Goal: Information Seeking & Learning: Learn about a topic

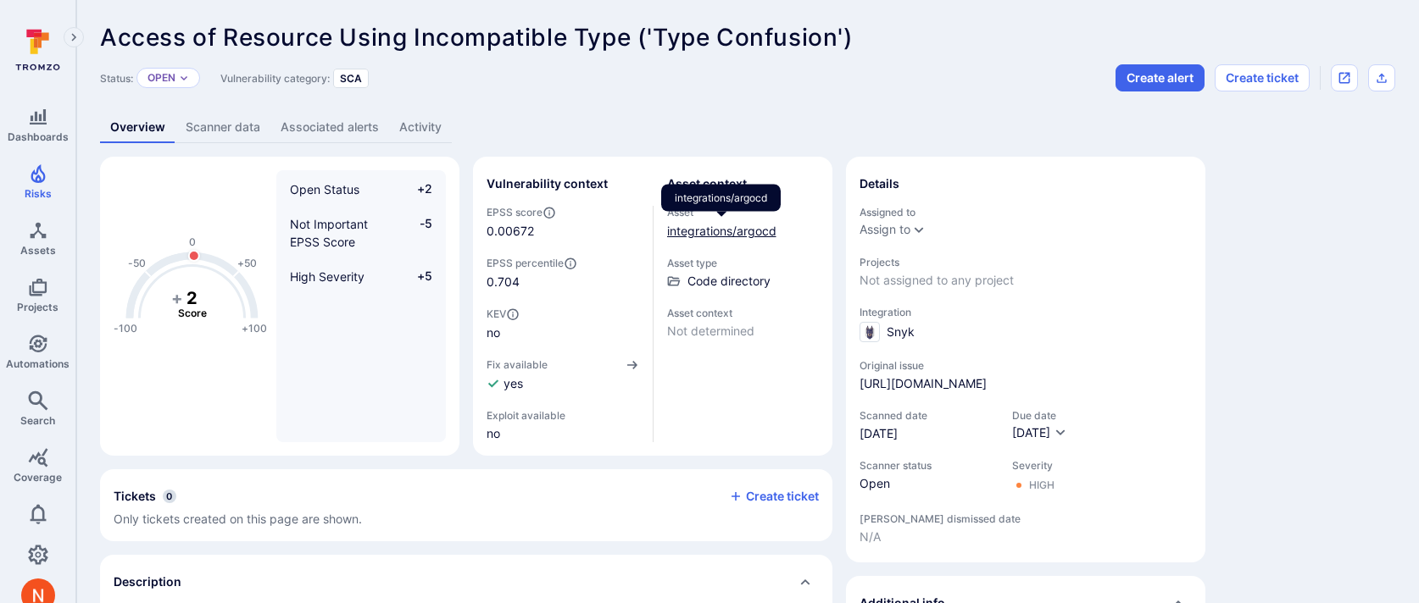
click at [698, 231] on link "integrations/argocd" at bounding box center [721, 231] width 109 height 14
click at [726, 233] on link "integrations/argocd" at bounding box center [721, 231] width 109 height 14
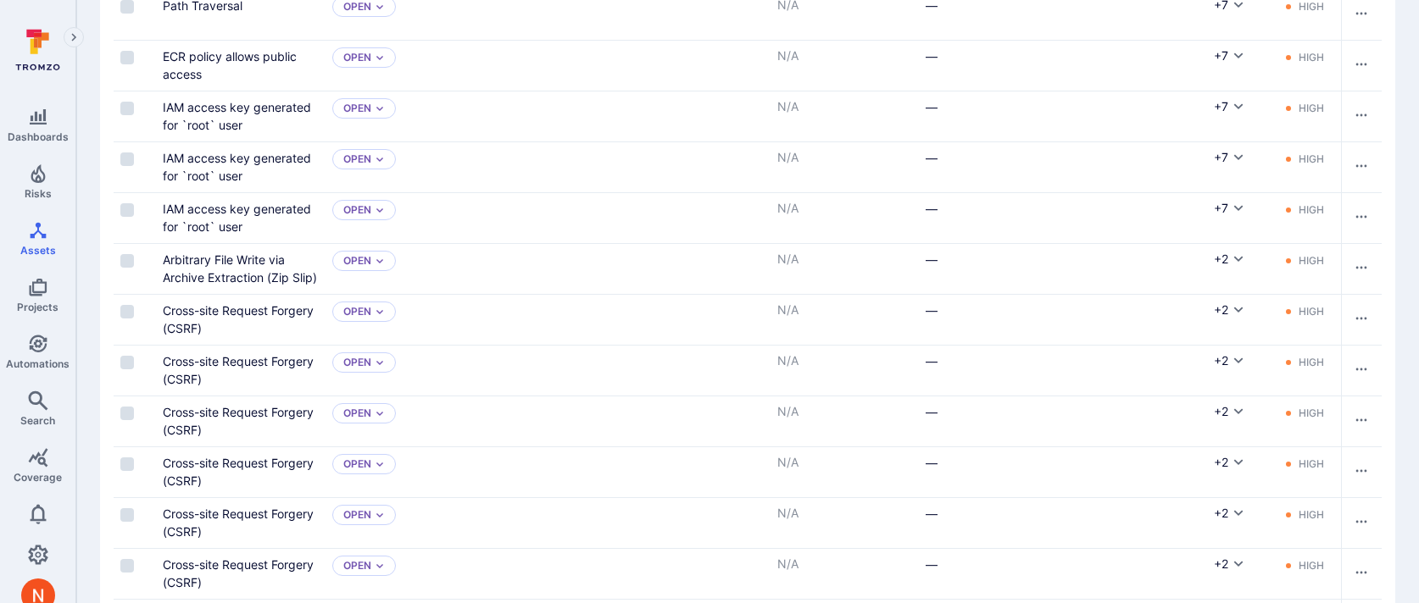
scroll to position [842, 0]
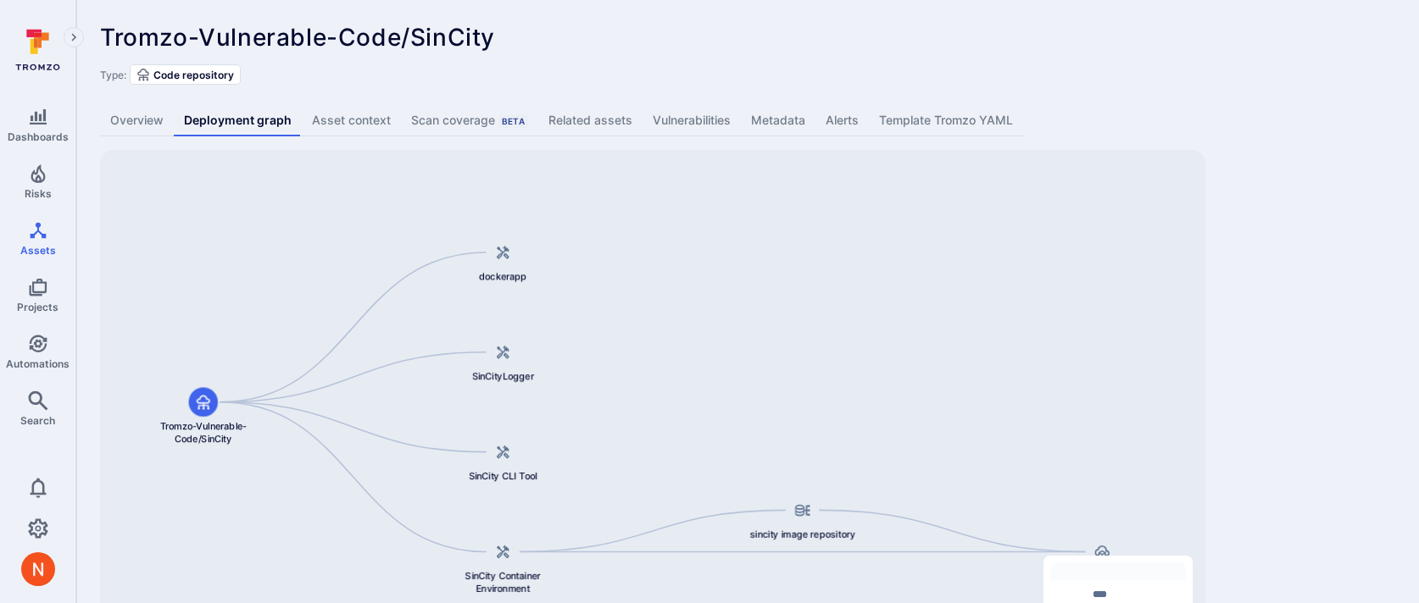
scroll to position [104, 0]
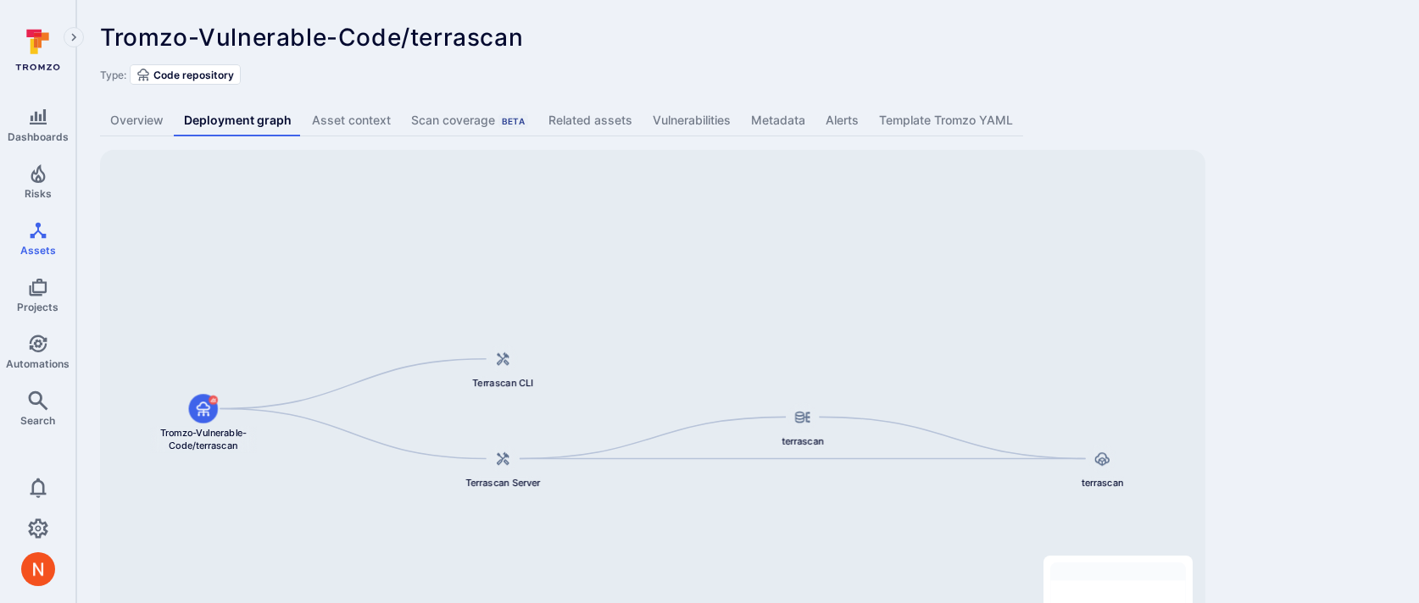
scroll to position [104, 0]
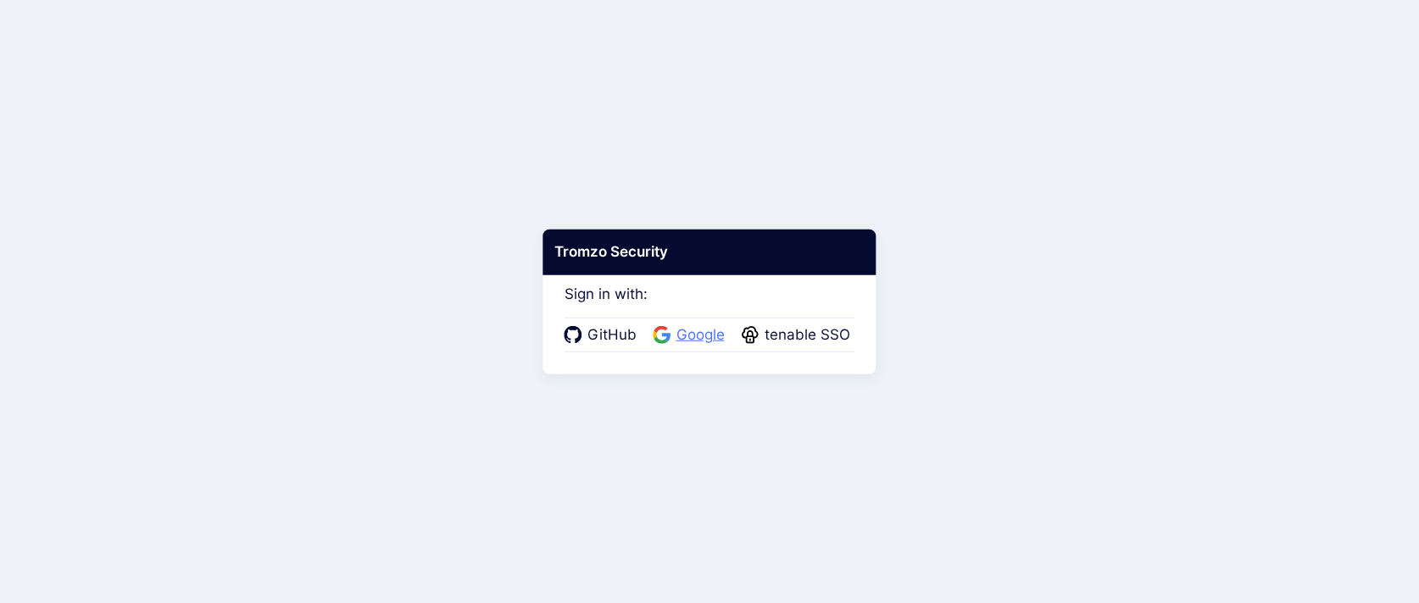
click at [692, 325] on span "Google" at bounding box center [700, 336] width 58 height 22
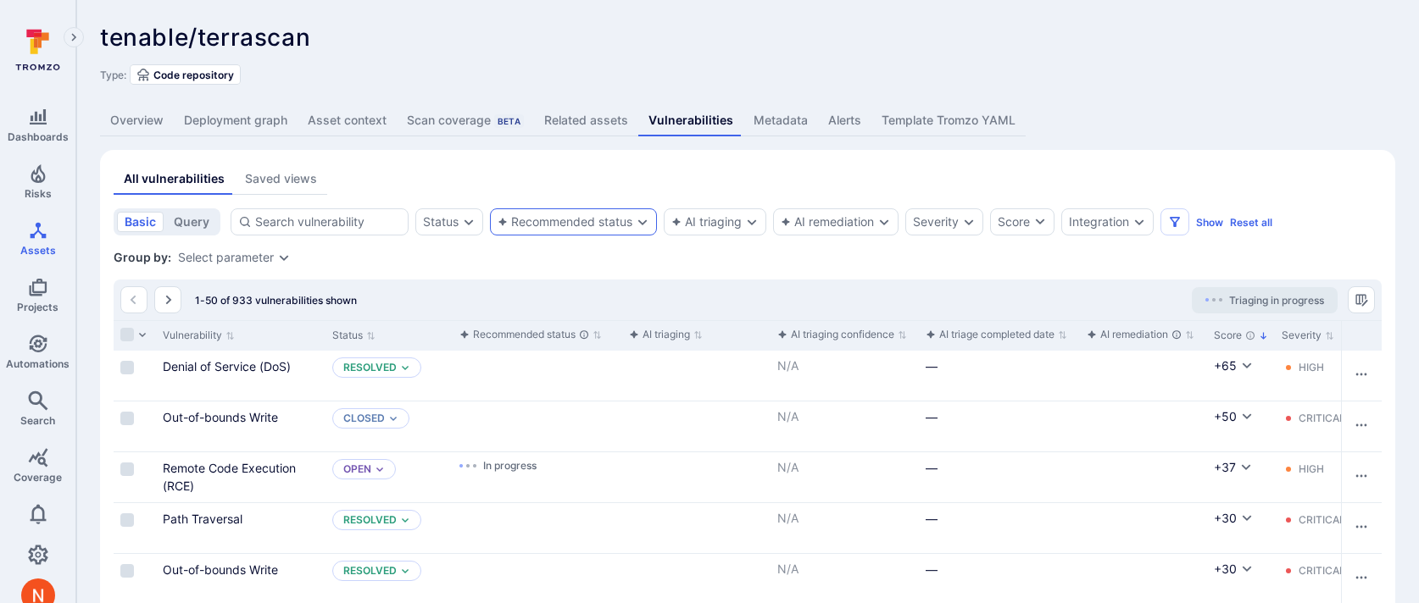
click at [604, 224] on div "Recommended status" at bounding box center [564, 222] width 135 height 14
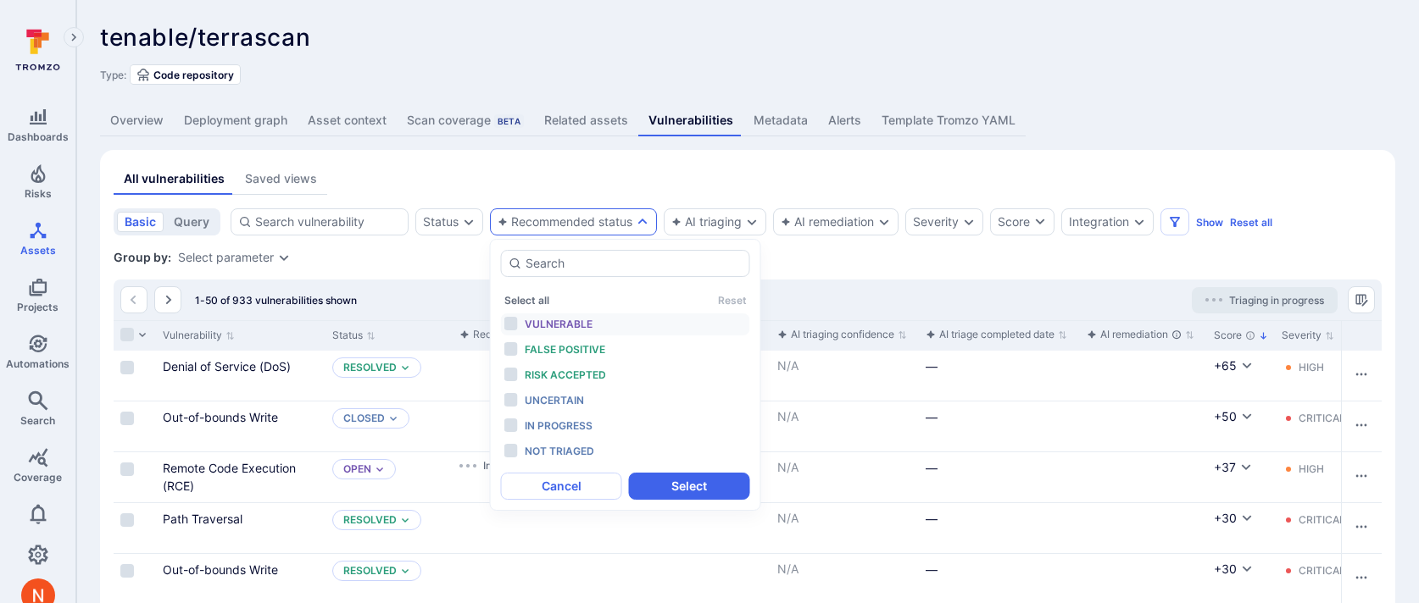
click at [575, 331] on div "Vulnerable" at bounding box center [595, 324] width 140 height 19
click at [575, 353] on span "False positive" at bounding box center [565, 349] width 81 height 13
click at [573, 380] on span "Risk accepted" at bounding box center [565, 375] width 81 height 13
click at [572, 417] on div "In progress" at bounding box center [595, 426] width 140 height 19
click at [645, 480] on button "Select" at bounding box center [689, 486] width 121 height 27
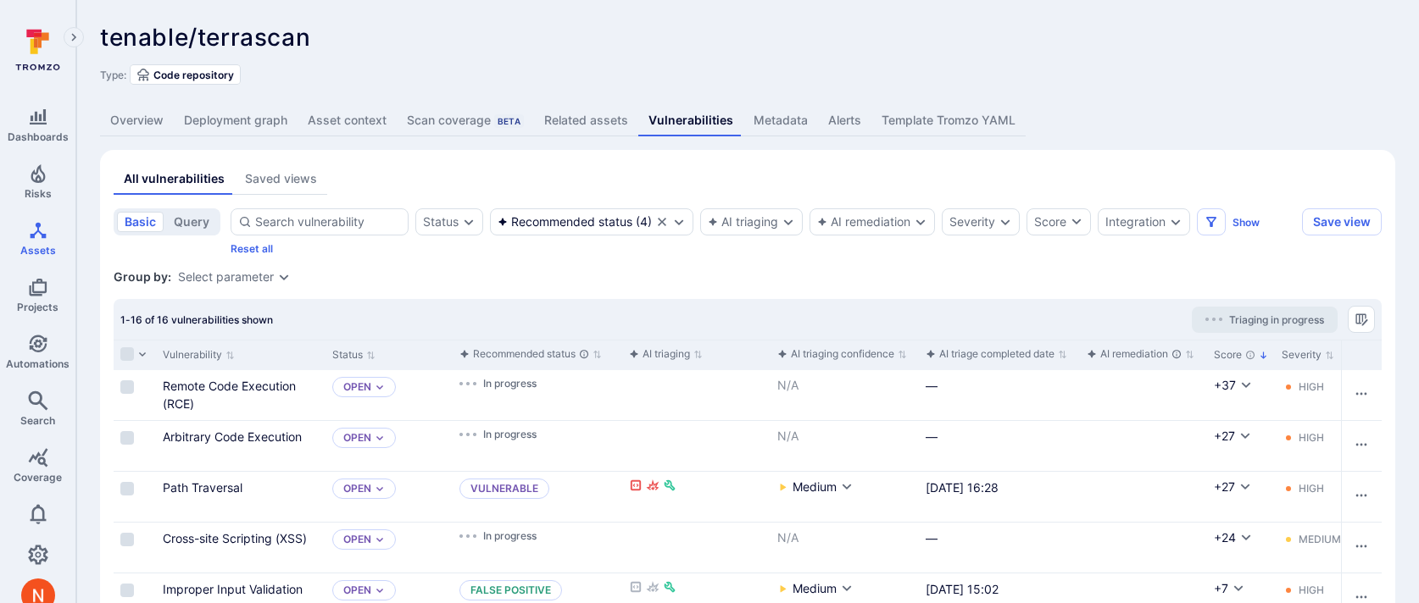
click at [140, 121] on link "Overview" at bounding box center [137, 120] width 74 height 31
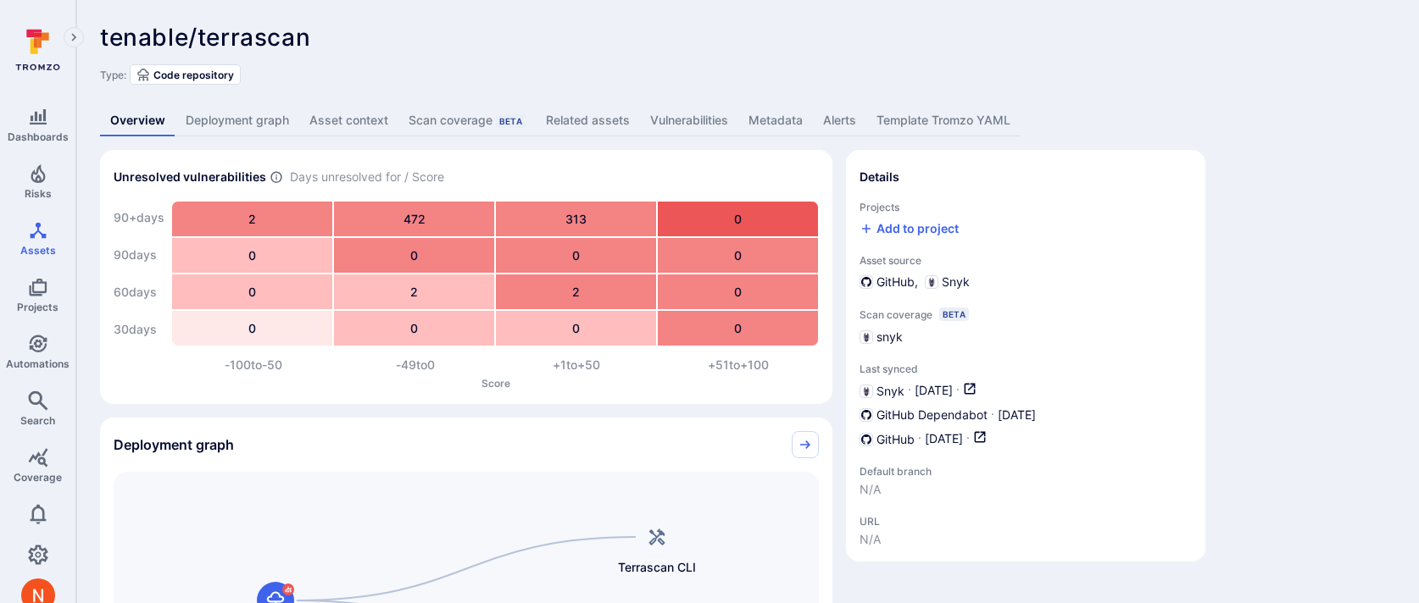
click at [1166, 120] on div "Overview Deployment graph Asset context Scan coverage Beta Related assets Vulne…" at bounding box center [747, 120] width 1295 height 31
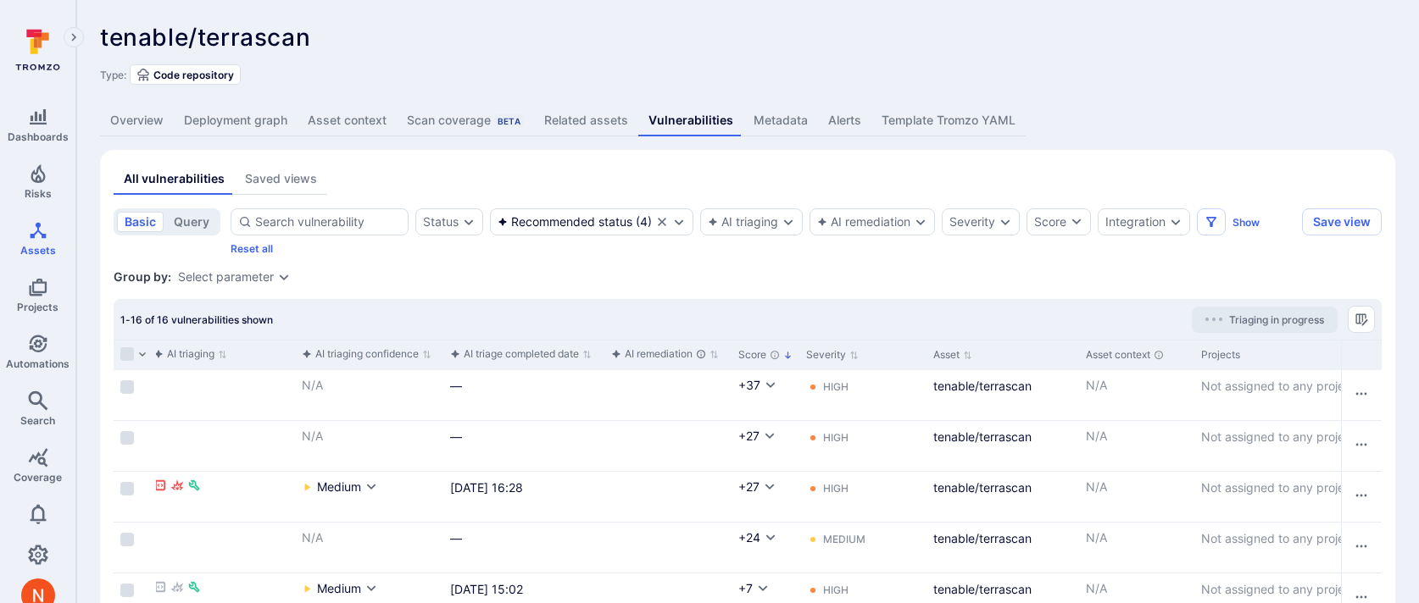
scroll to position [0, 489]
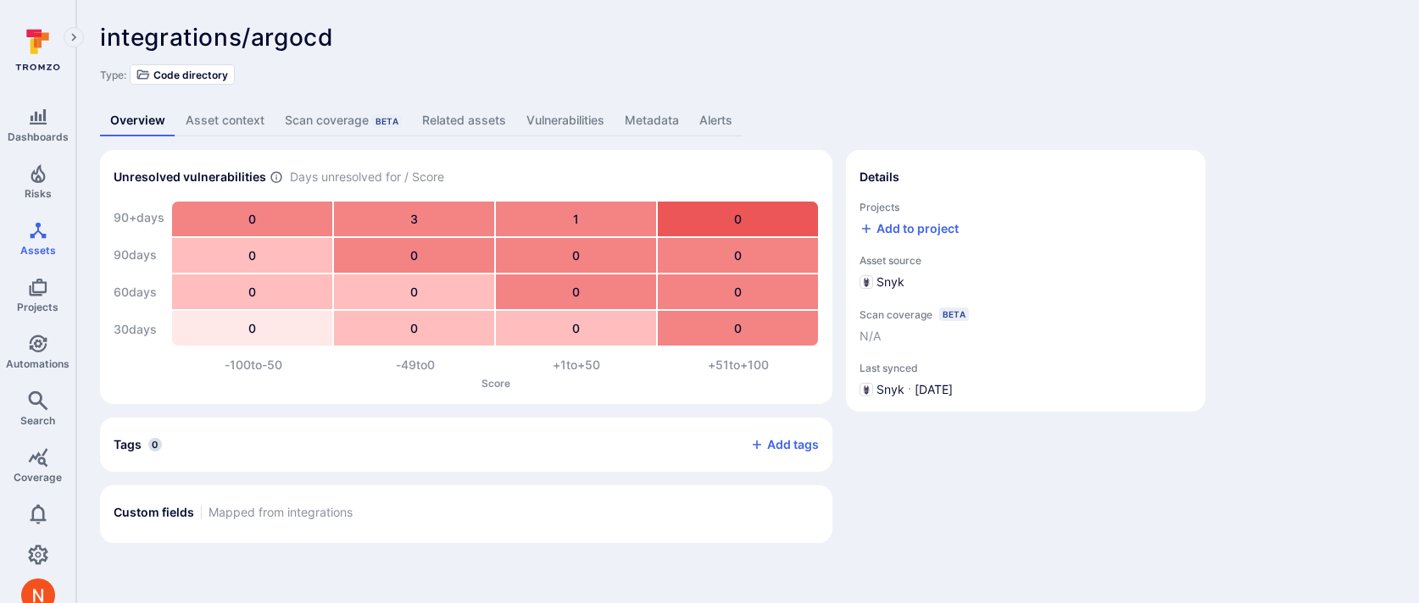
click at [466, 118] on link "Related assets" at bounding box center [464, 120] width 104 height 31
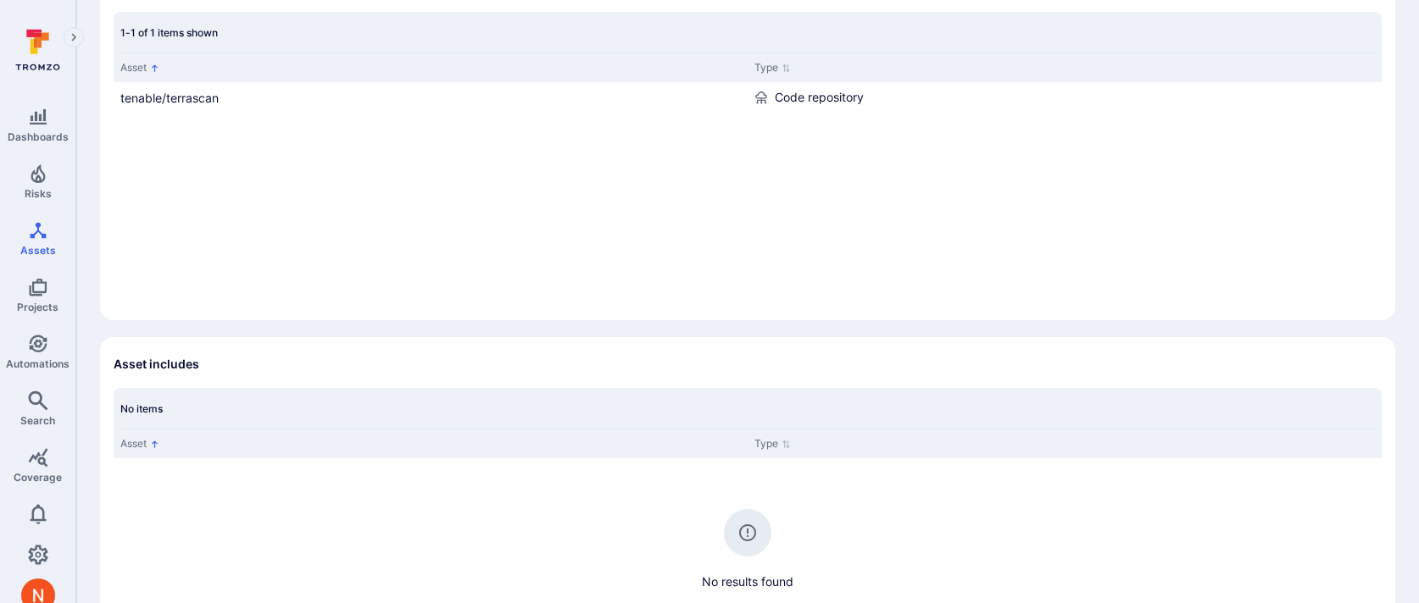
scroll to position [304, 0]
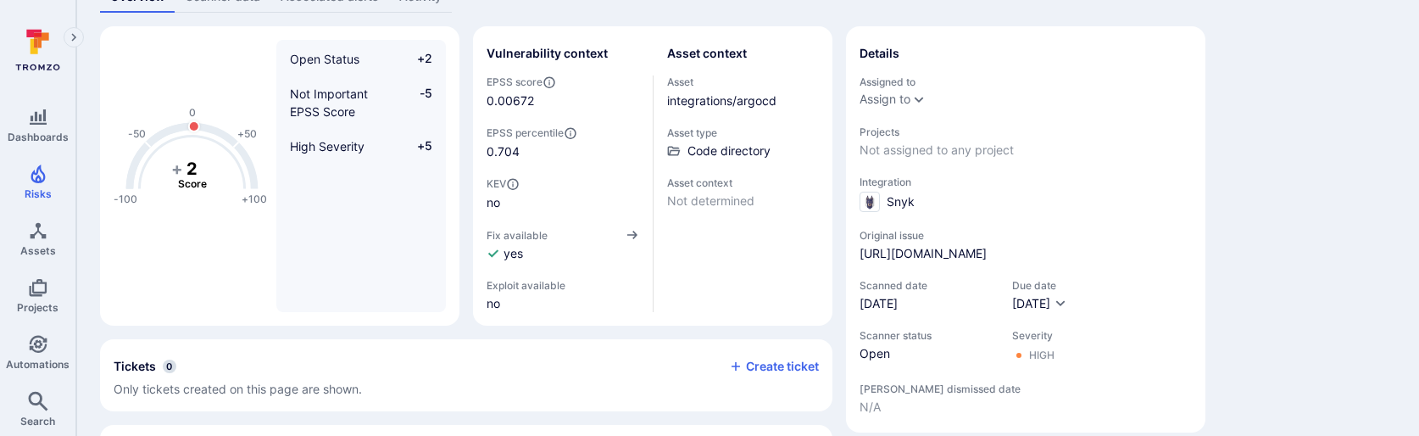
scroll to position [132, 0]
click at [773, 102] on link "integrations/argocd" at bounding box center [721, 99] width 109 height 14
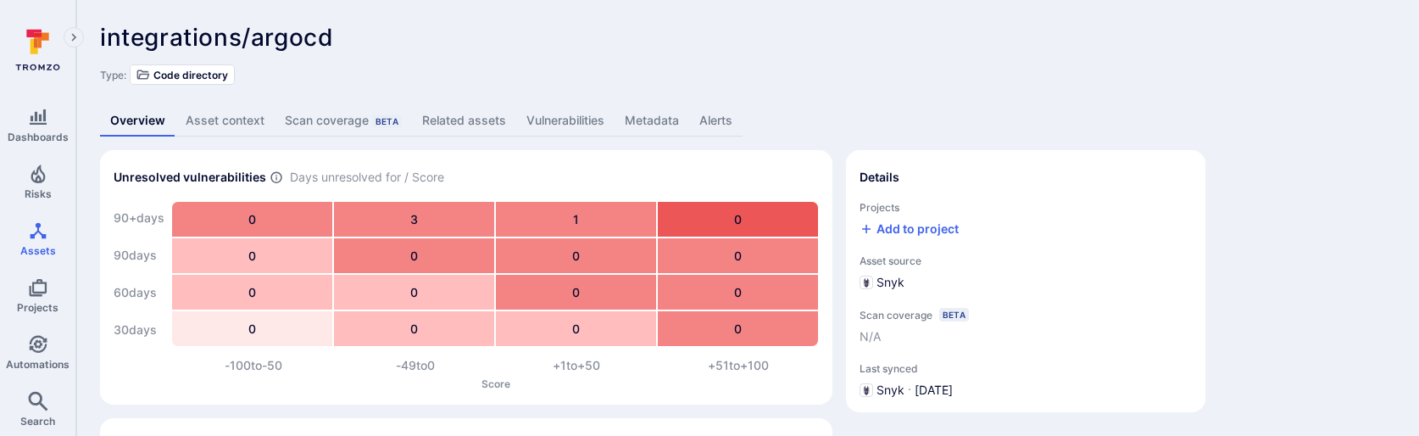
scroll to position [131, 0]
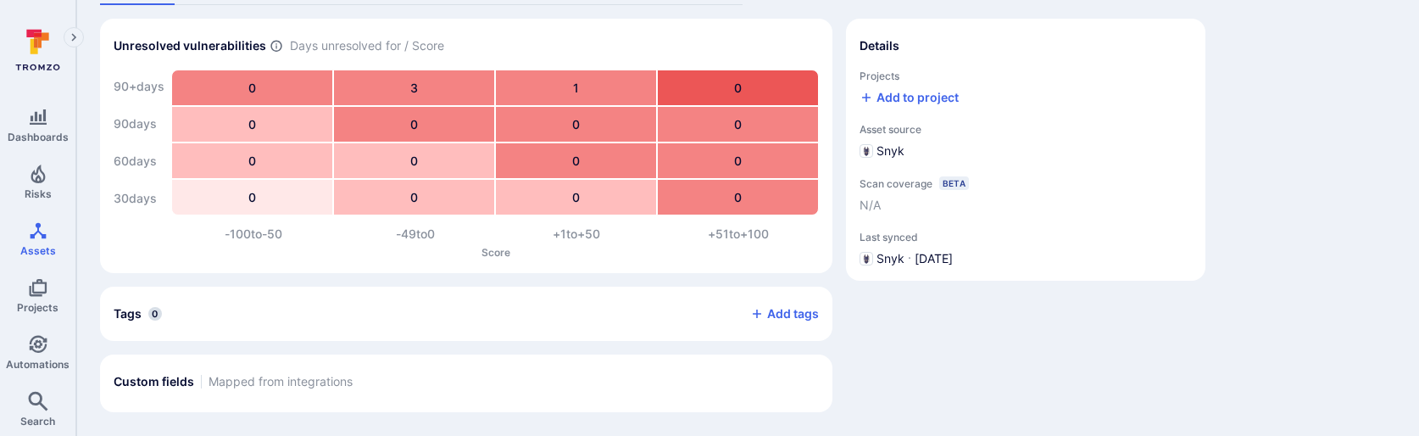
scroll to position [132, 0]
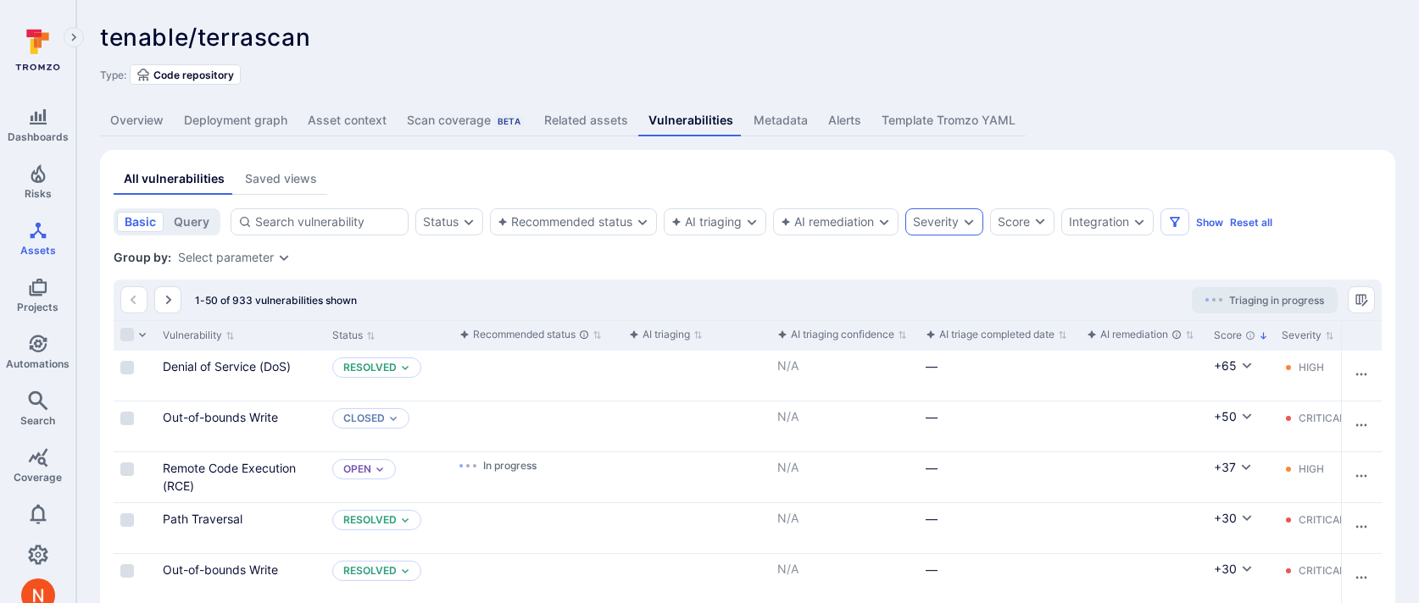
click at [963, 215] on div "Severity" at bounding box center [944, 221] width 78 height 27
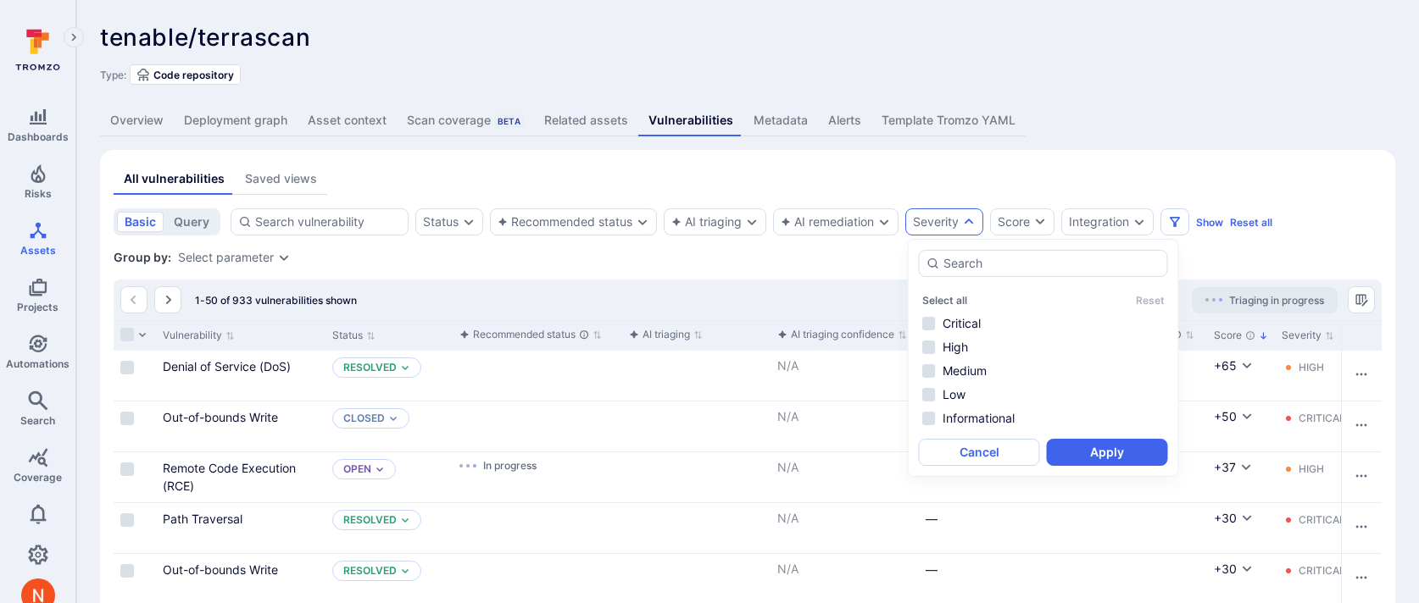
click at [956, 320] on li "Critical" at bounding box center [1043, 324] width 249 height 20
click at [956, 345] on li "High" at bounding box center [1043, 347] width 249 height 20
click at [1092, 456] on button "Apply" at bounding box center [1107, 452] width 121 height 27
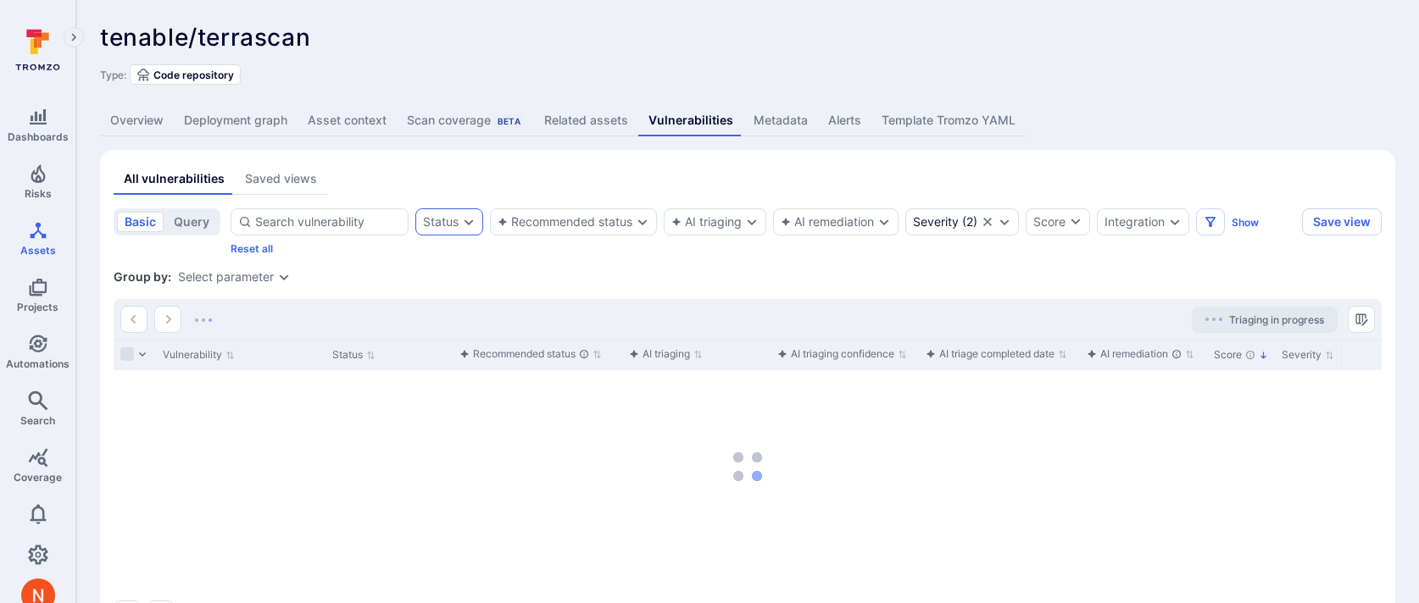
click at [436, 209] on div "Status" at bounding box center [449, 221] width 68 height 27
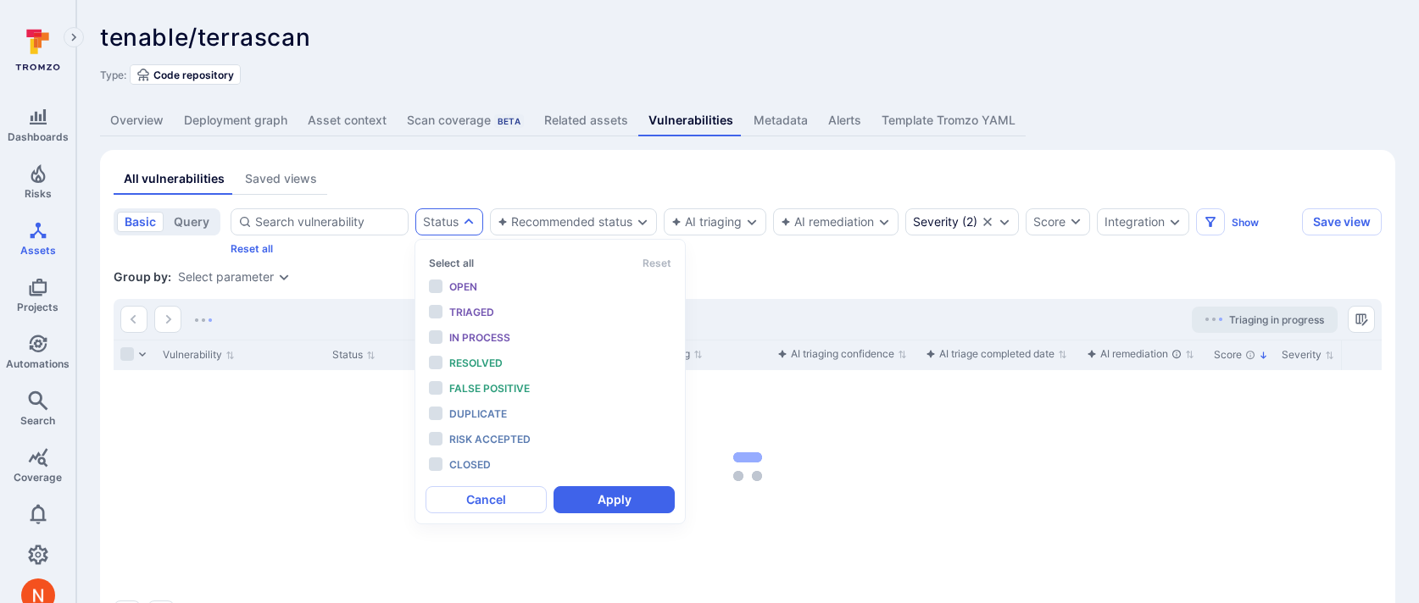
scroll to position [14, 0]
click at [462, 293] on div "Open" at bounding box center [519, 287] width 140 height 19
click at [464, 315] on span "Triaged" at bounding box center [471, 312] width 45 height 13
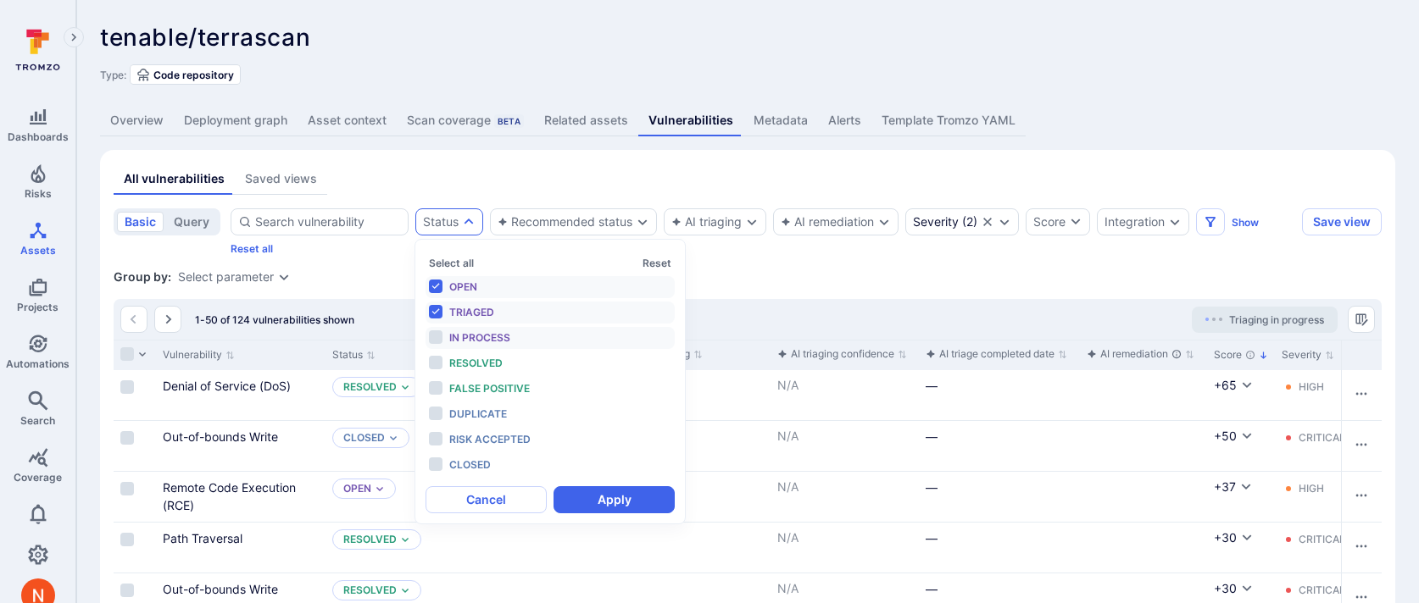
click at [468, 337] on span "In process" at bounding box center [479, 337] width 61 height 13
click at [573, 504] on button "Apply" at bounding box center [613, 499] width 121 height 27
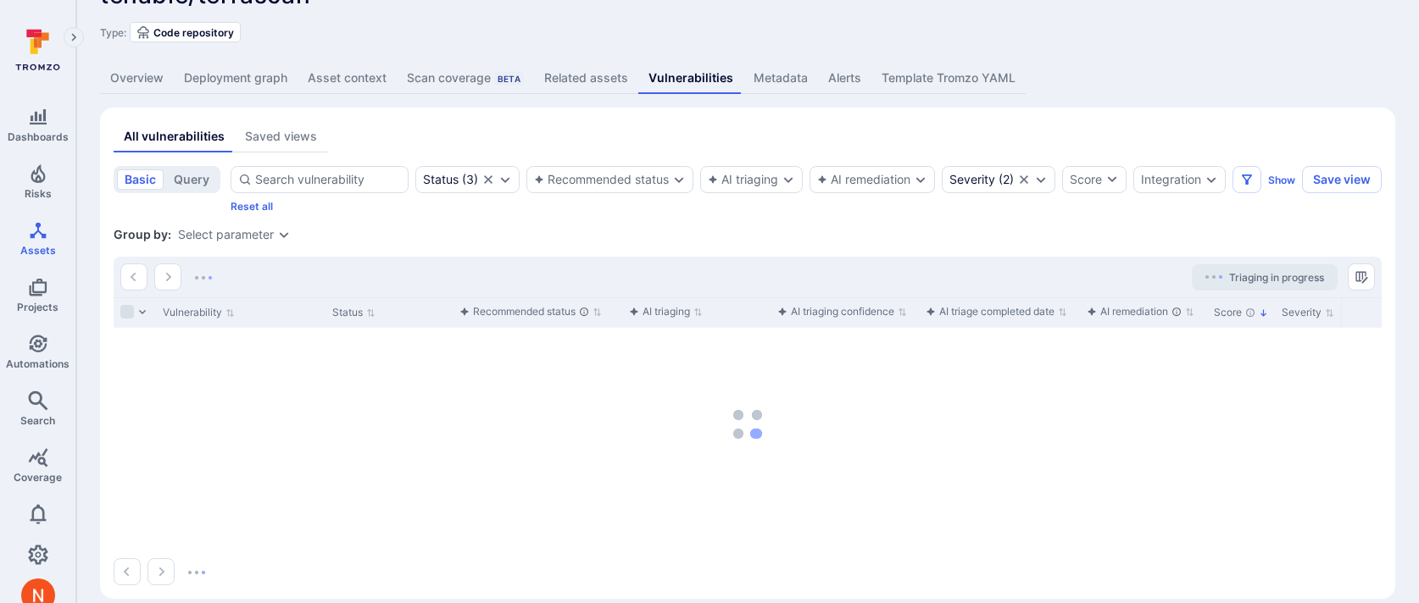
scroll to position [46, 0]
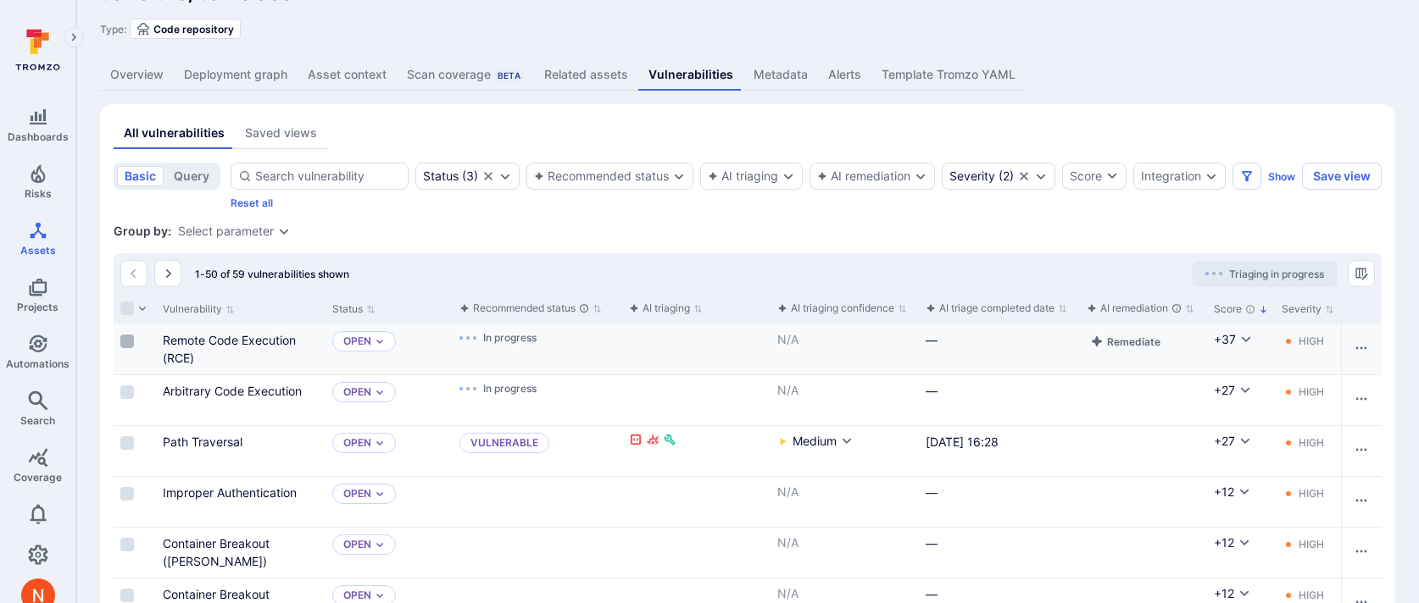
click at [125, 336] on input "Select row" at bounding box center [127, 342] width 14 height 14
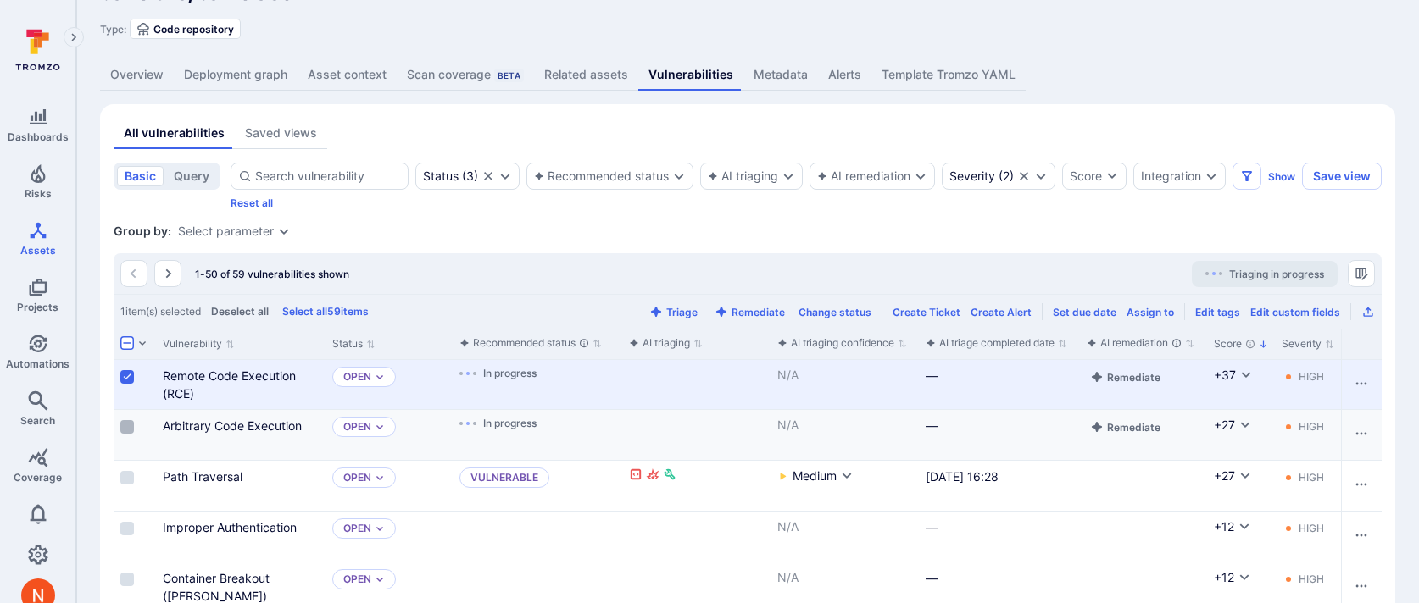
click at [125, 425] on input "Select row" at bounding box center [127, 427] width 14 height 14
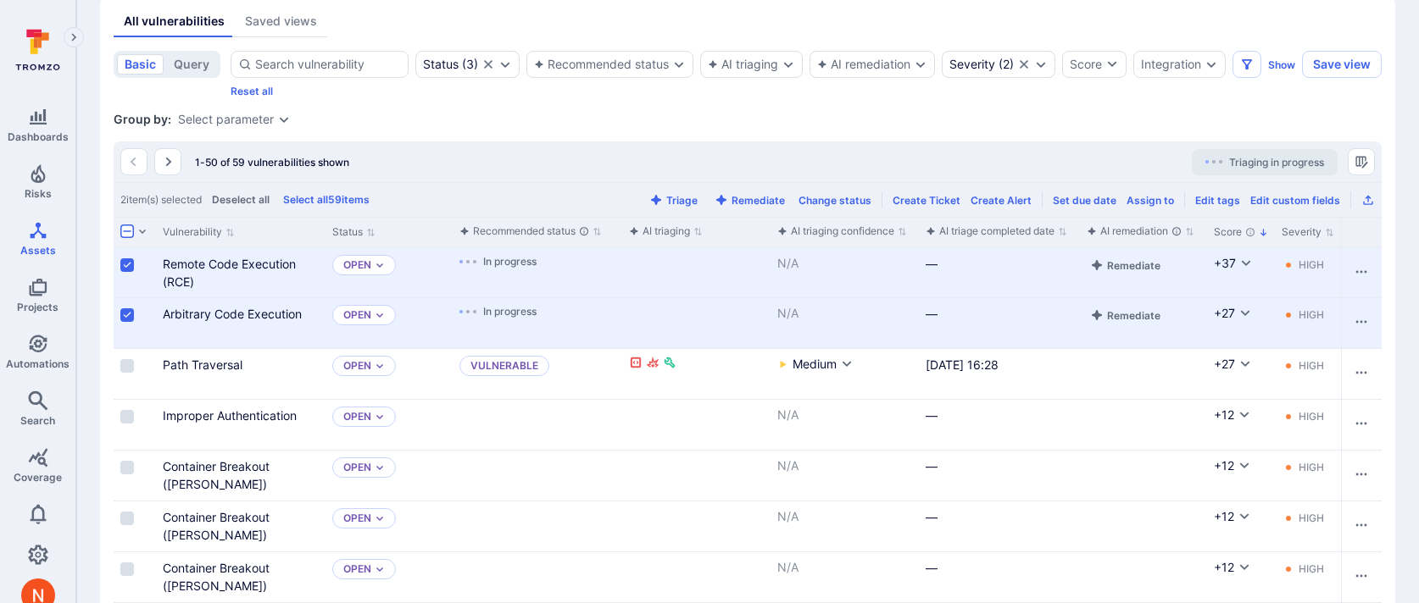
scroll to position [164, 0]
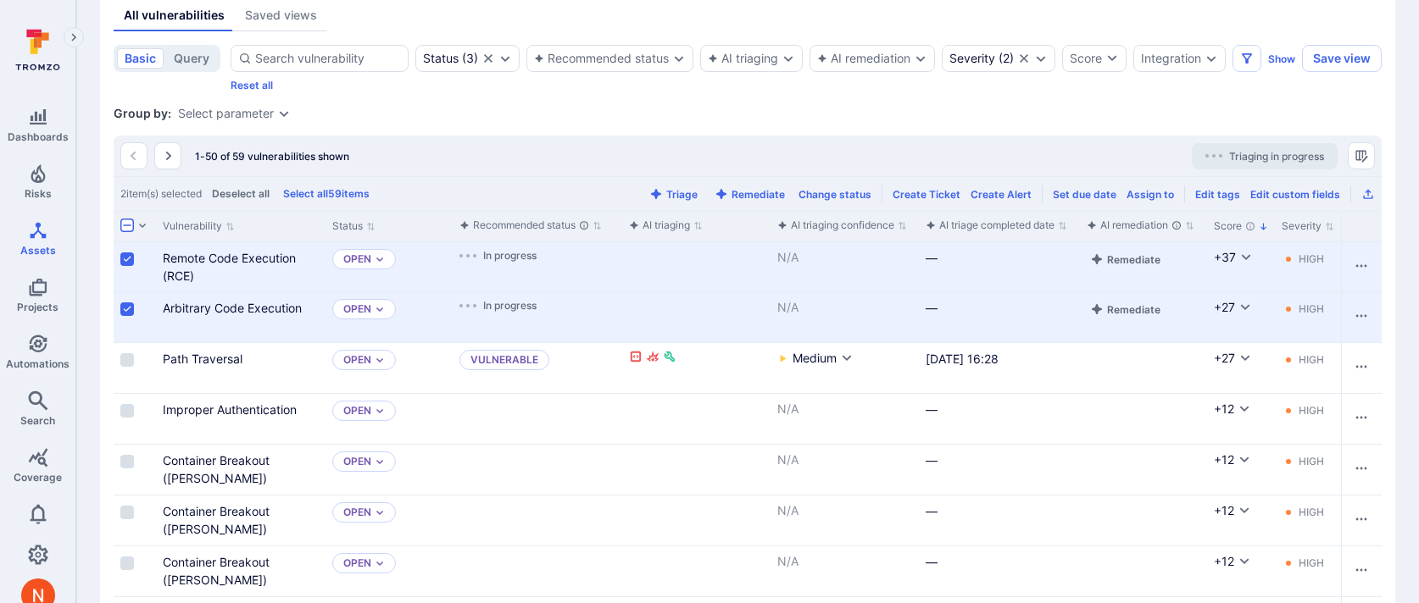
click at [464, 149] on div "1-50 of 59 vulnerabilities shown Triaging in progress" at bounding box center [748, 156] width 1268 height 41
click at [130, 224] on input "Select all rows" at bounding box center [127, 226] width 14 height 14
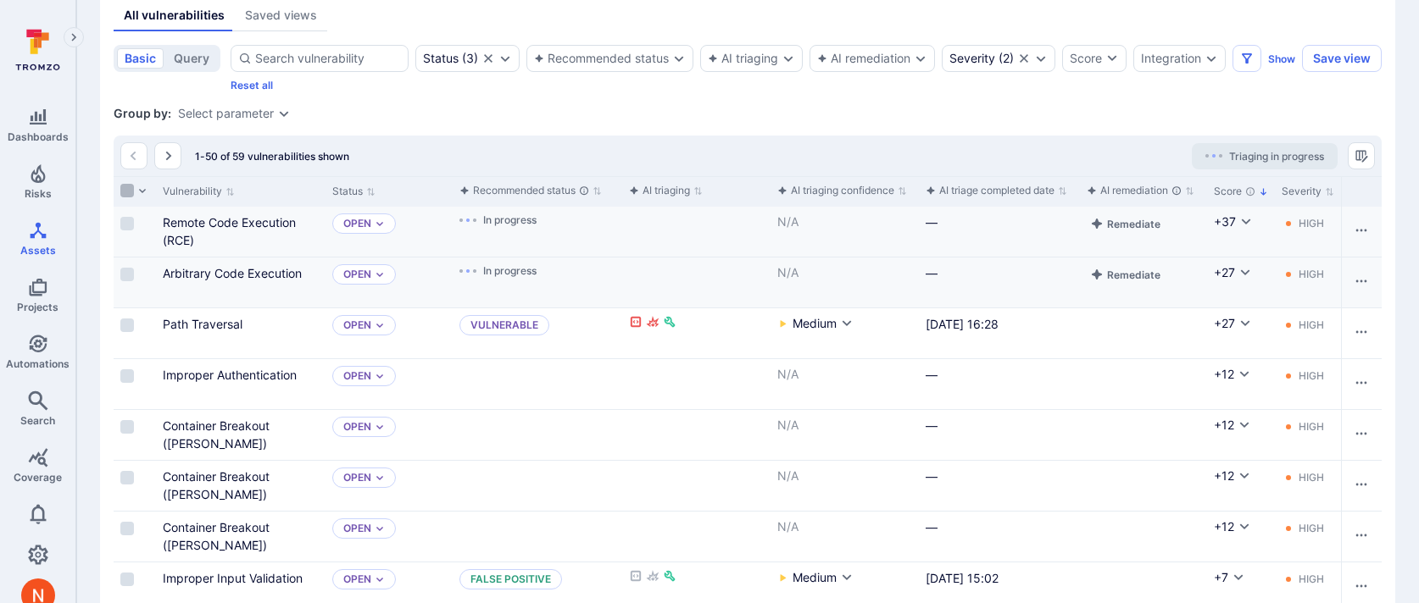
click at [129, 189] on input "Select all rows" at bounding box center [127, 191] width 14 height 14
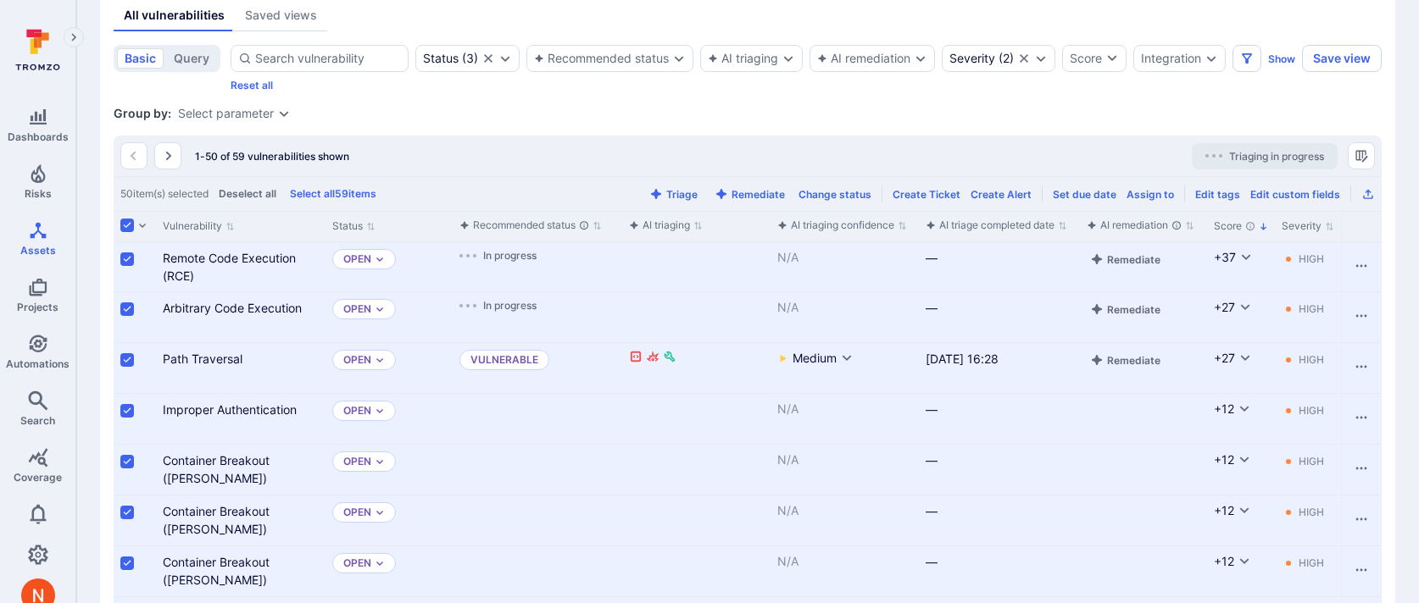
click at [123, 366] on input "Select row" at bounding box center [127, 360] width 14 height 14
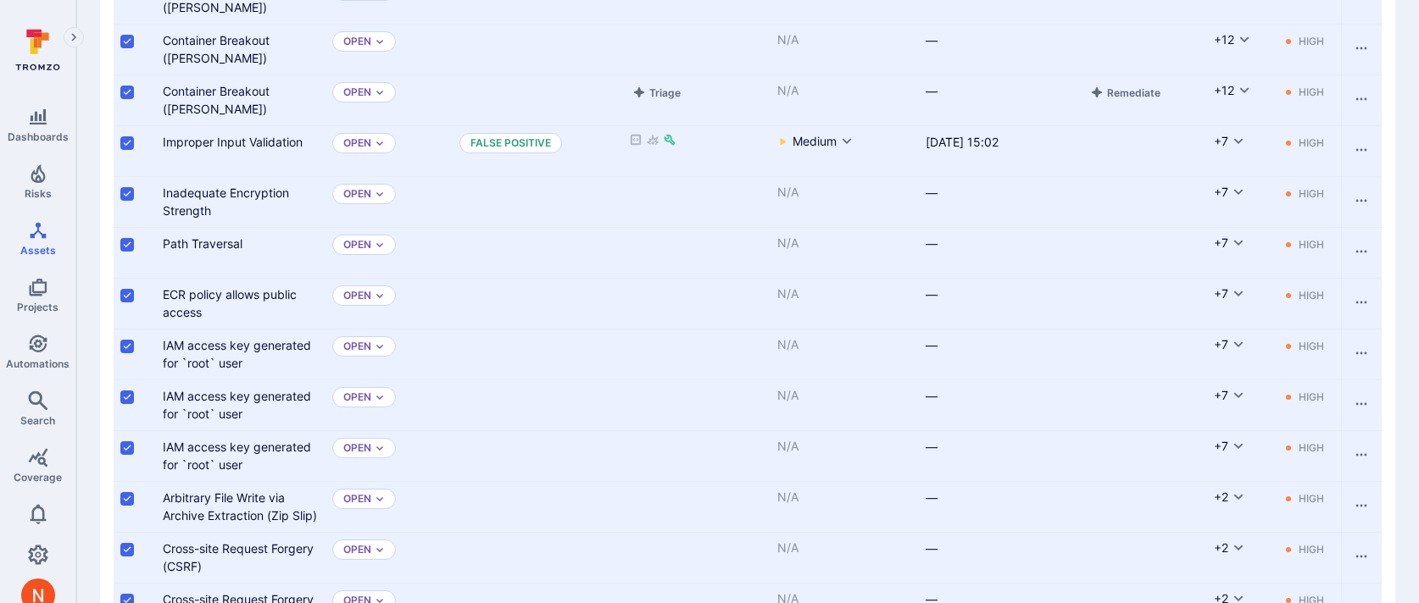
scroll to position [627, 0]
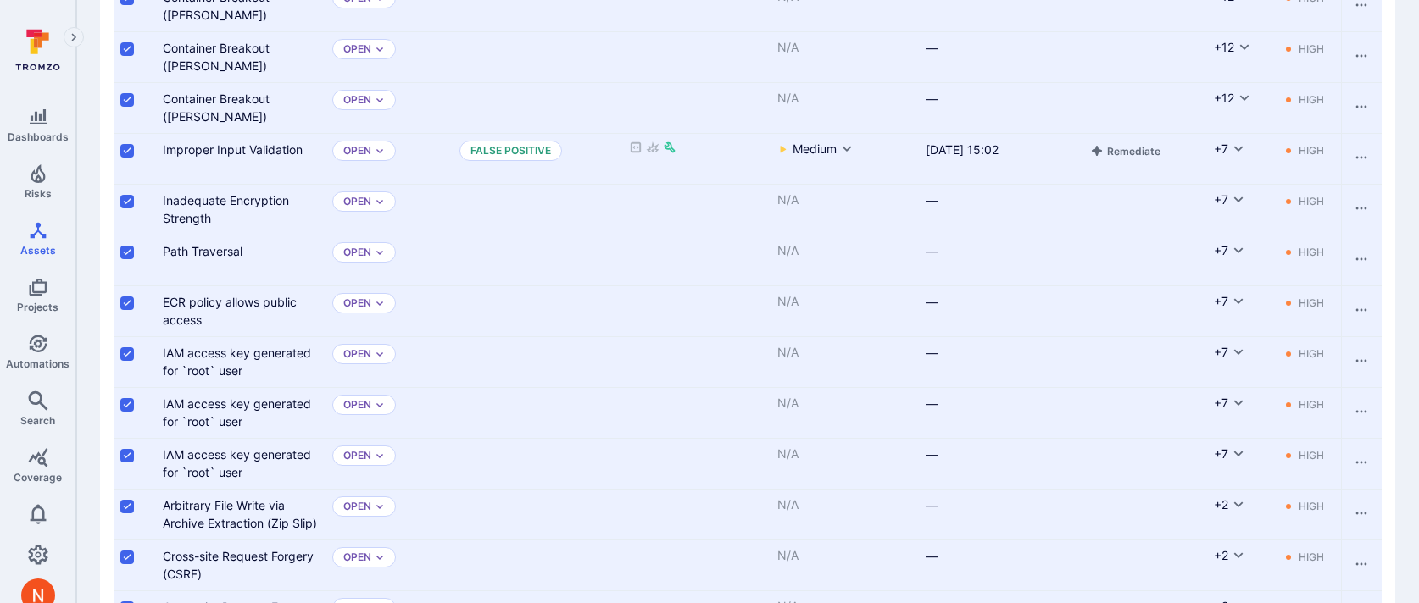
click at [128, 148] on input "Select row" at bounding box center [127, 151] width 14 height 14
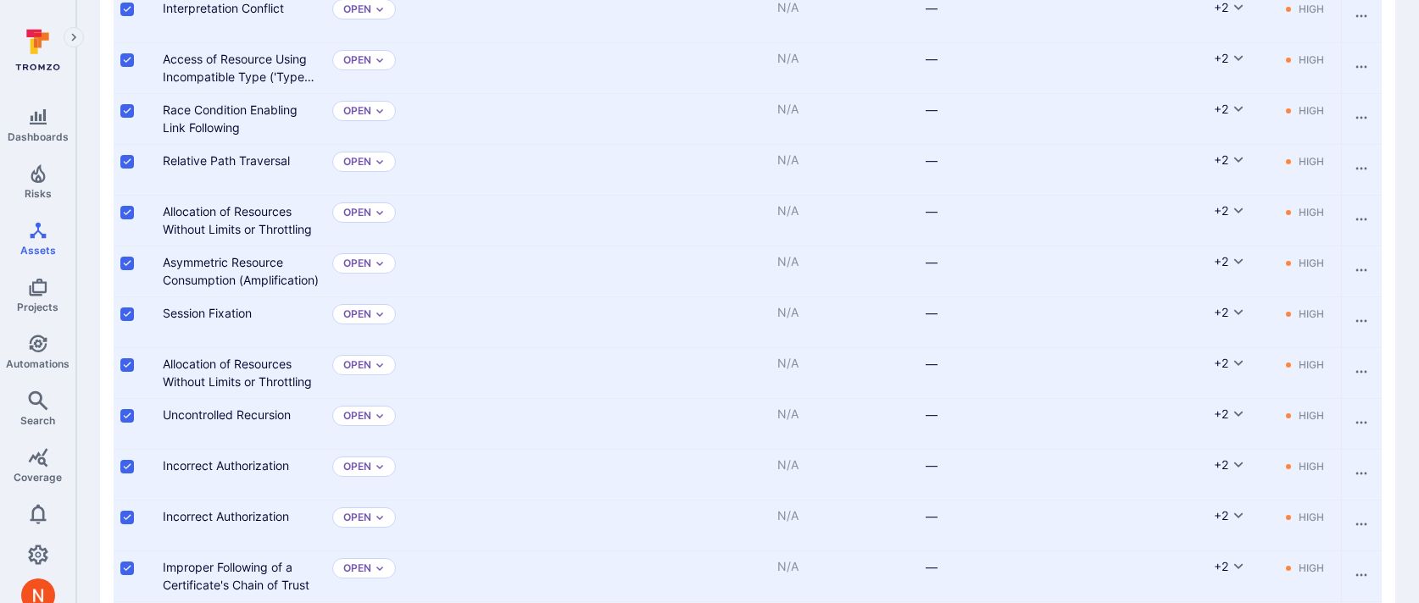
scroll to position [2415, 0]
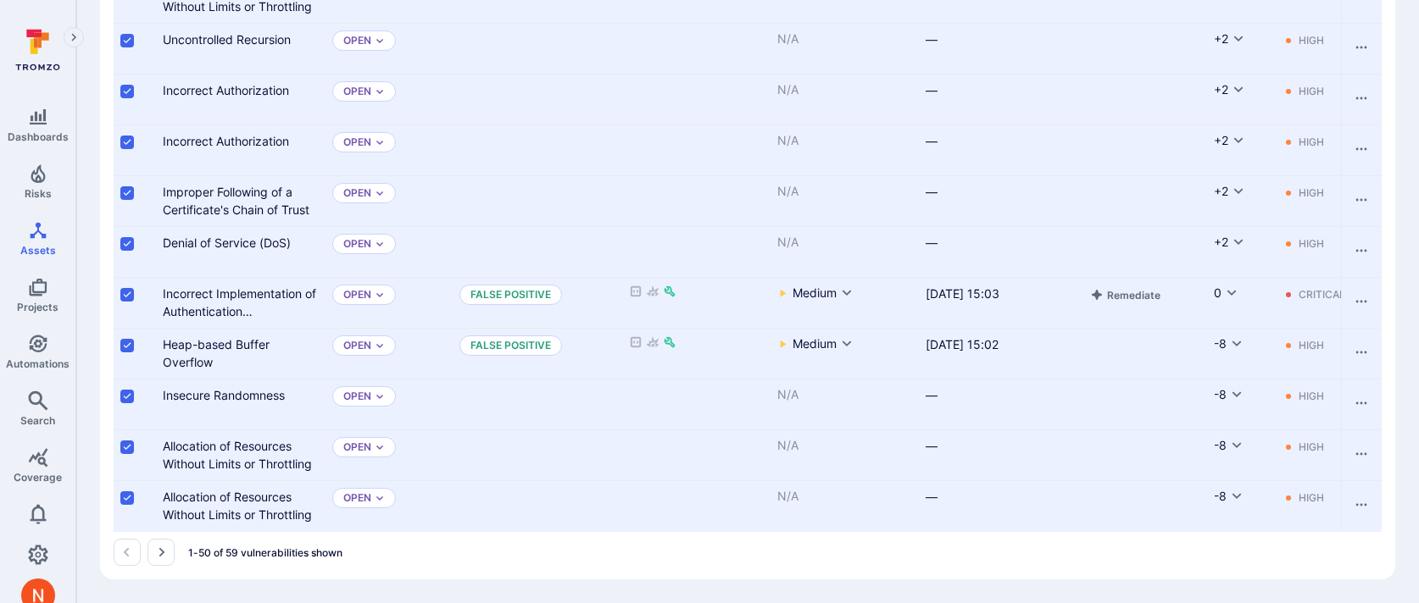
click at [122, 290] on input "Select row" at bounding box center [127, 295] width 14 height 14
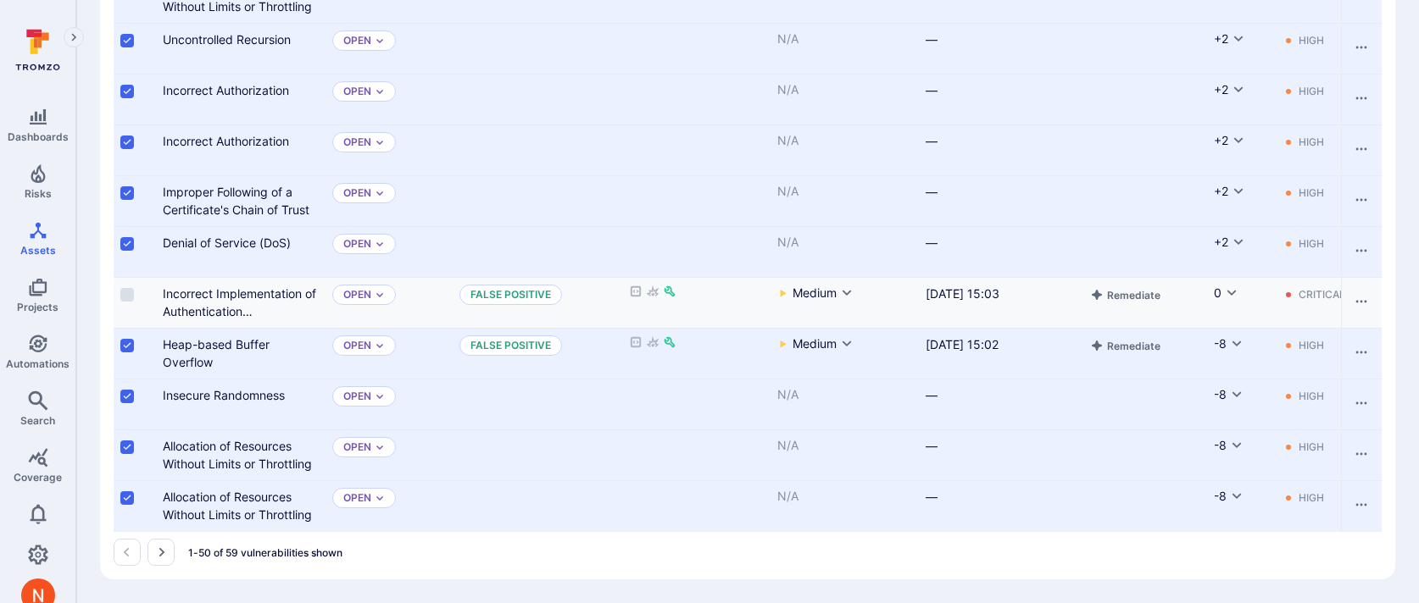
click at [125, 348] on input "Select row" at bounding box center [127, 346] width 14 height 14
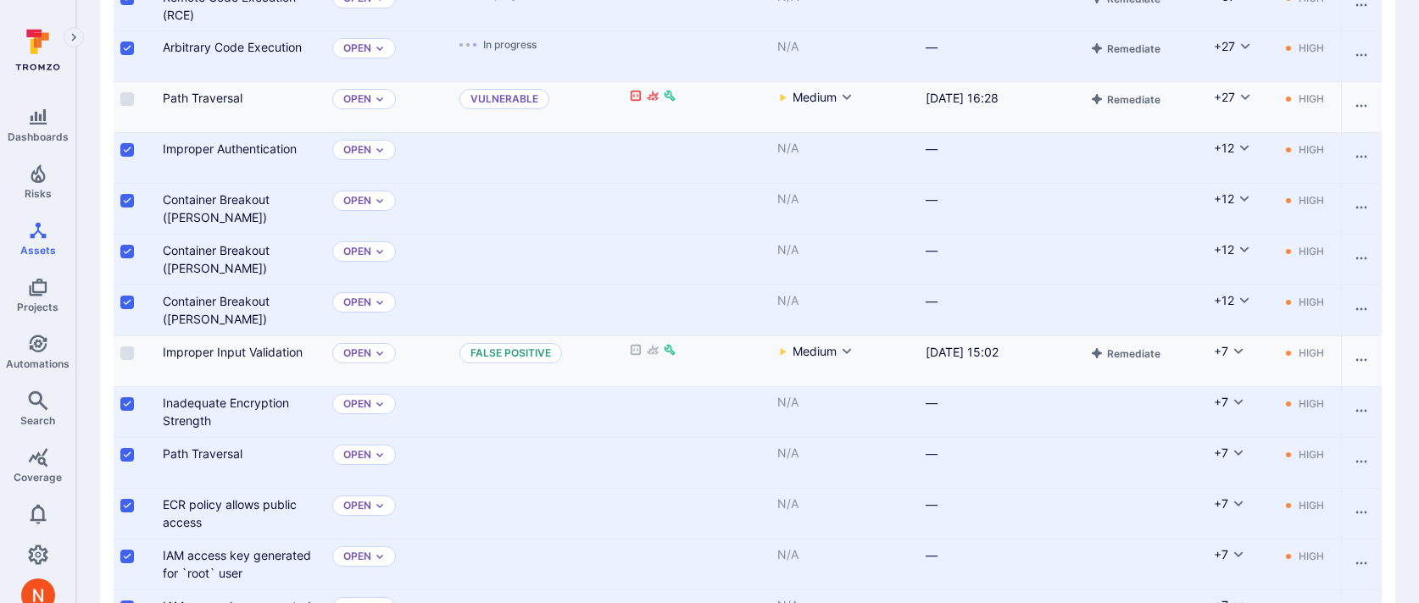
scroll to position [0, 0]
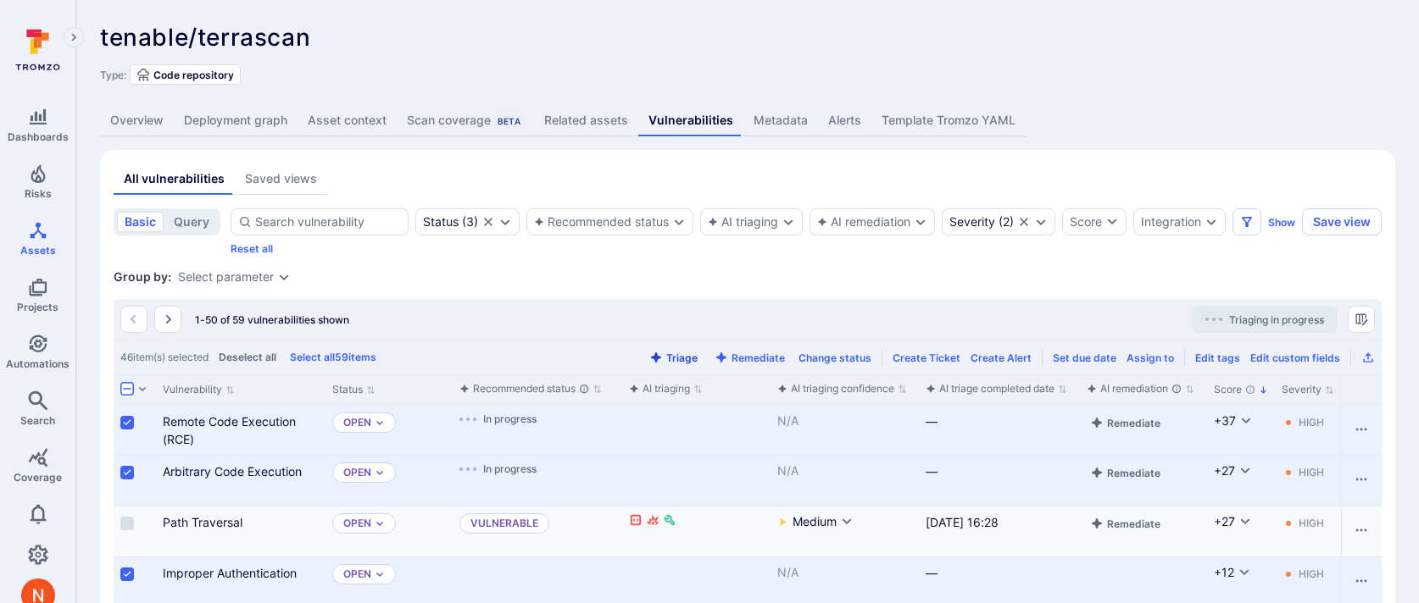
click at [698, 356] on button "Triage" at bounding box center [673, 358] width 55 height 13
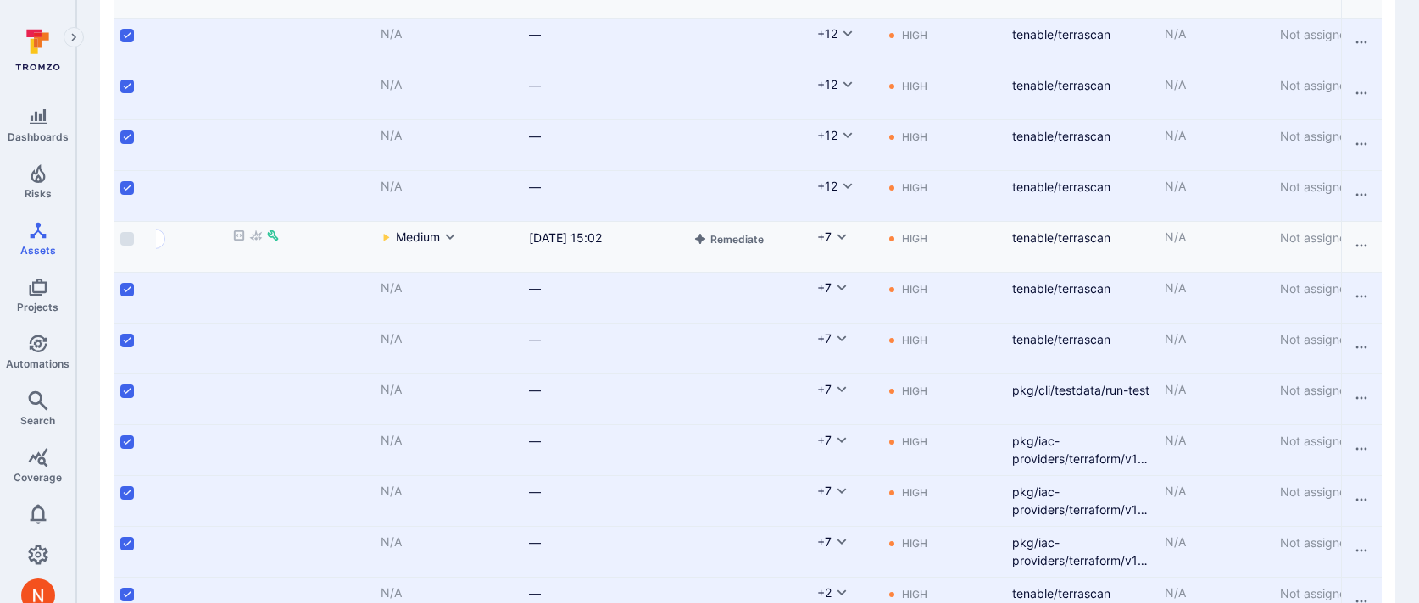
scroll to position [626, 0]
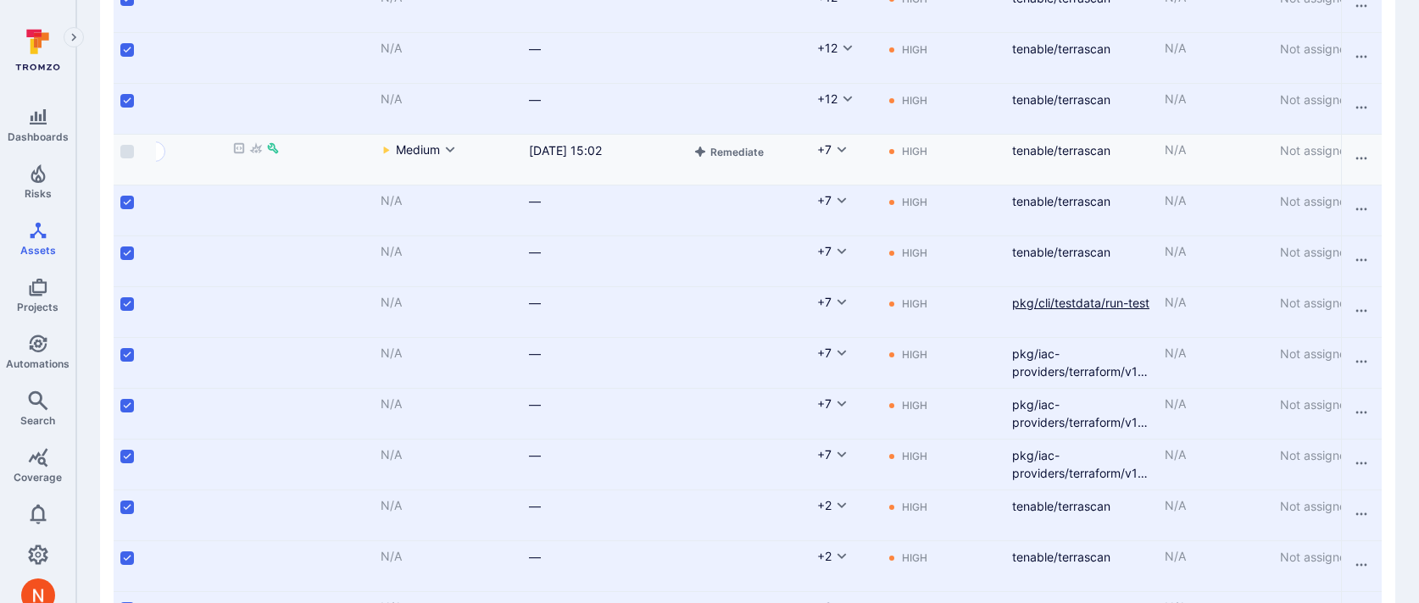
click at [1037, 305] on link "pkg/cli/testdata/run-test" at bounding box center [1080, 303] width 137 height 14
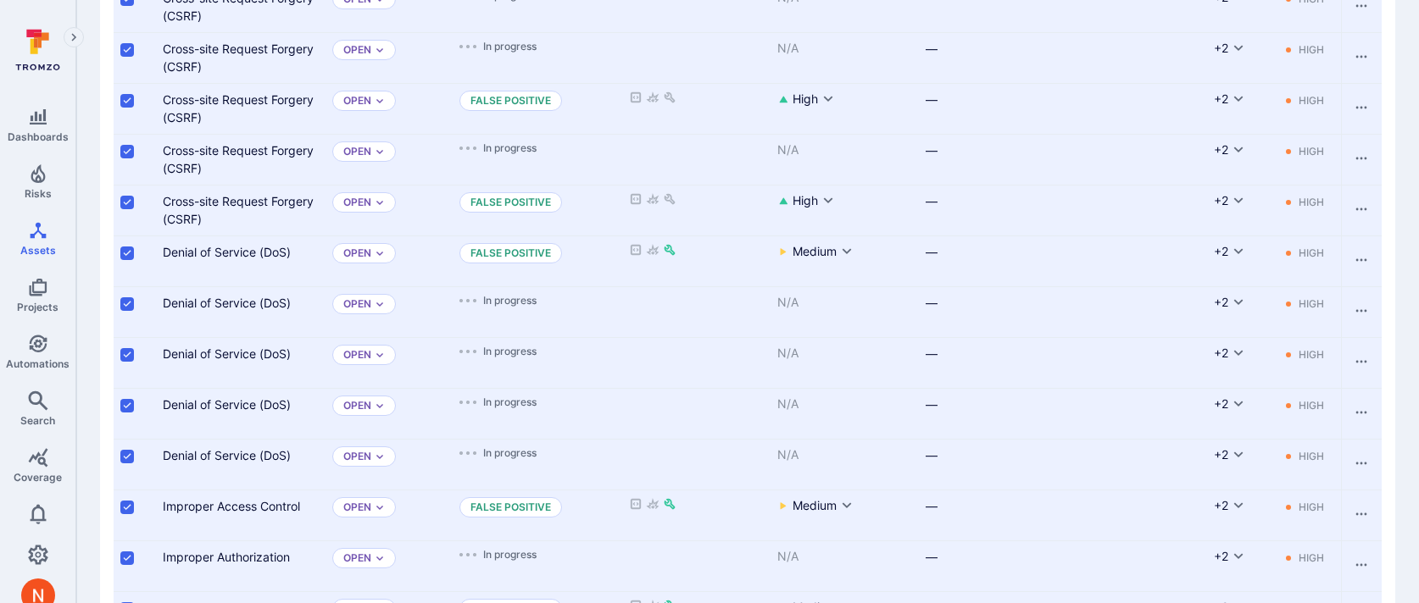
scroll to position [1342, 0]
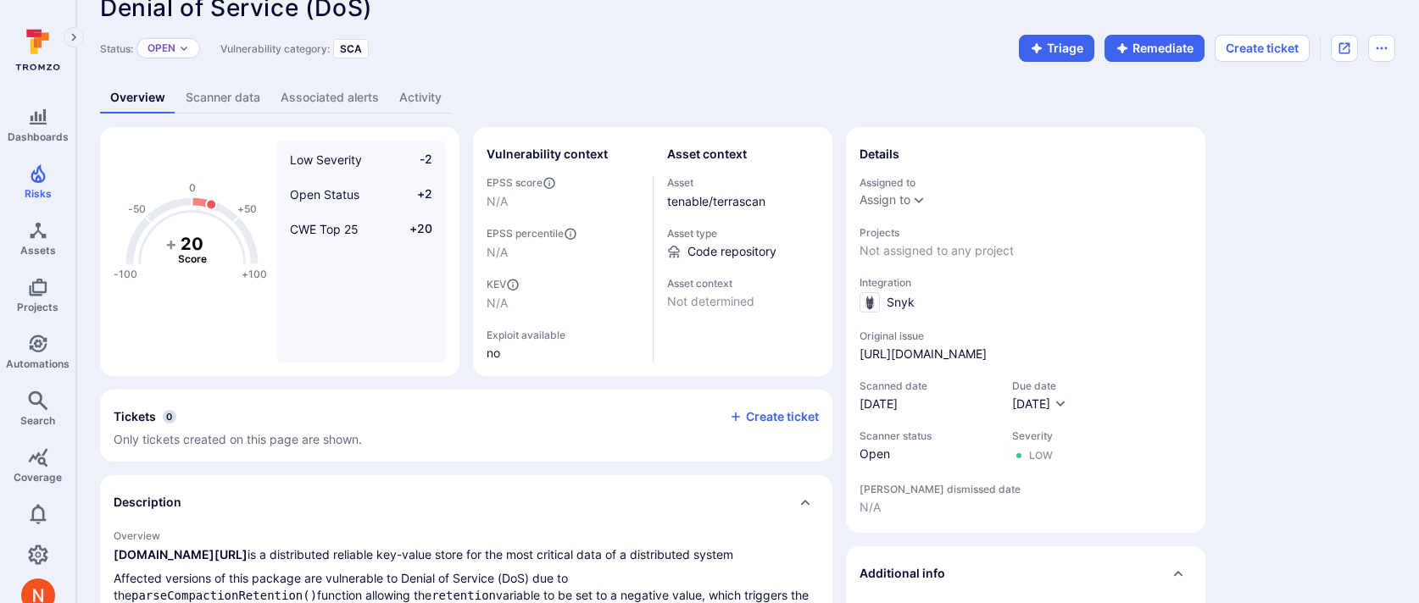
scroll to position [31, 0]
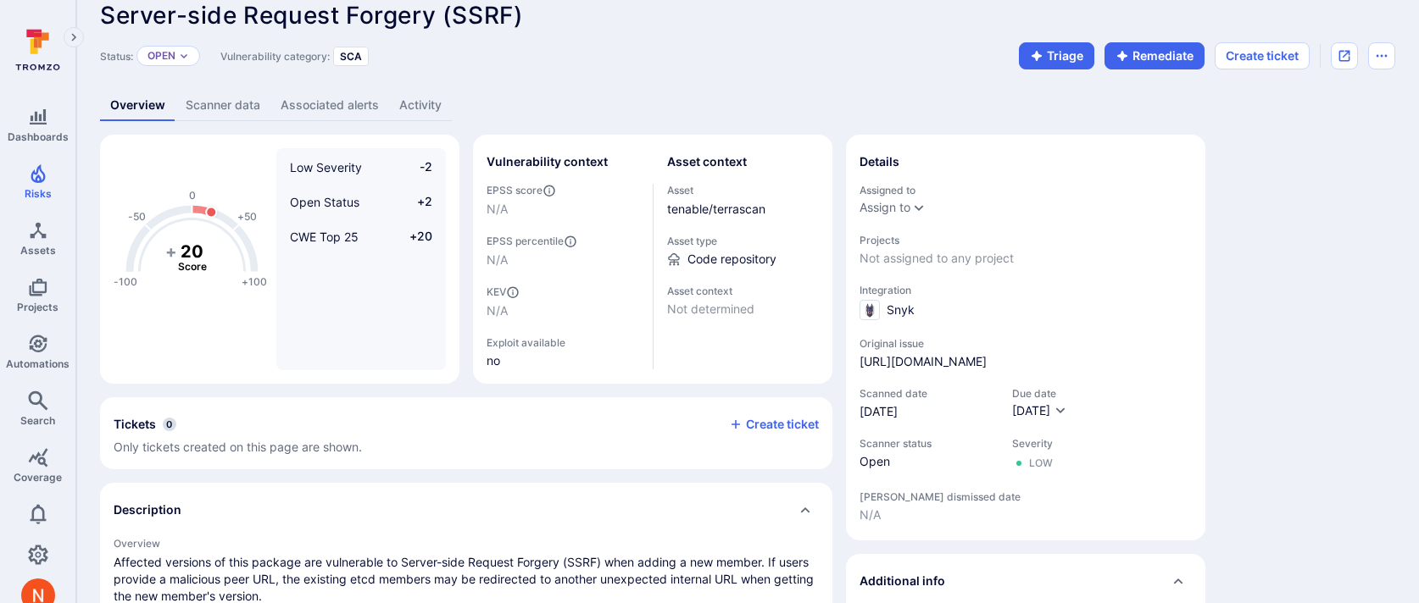
scroll to position [24, 0]
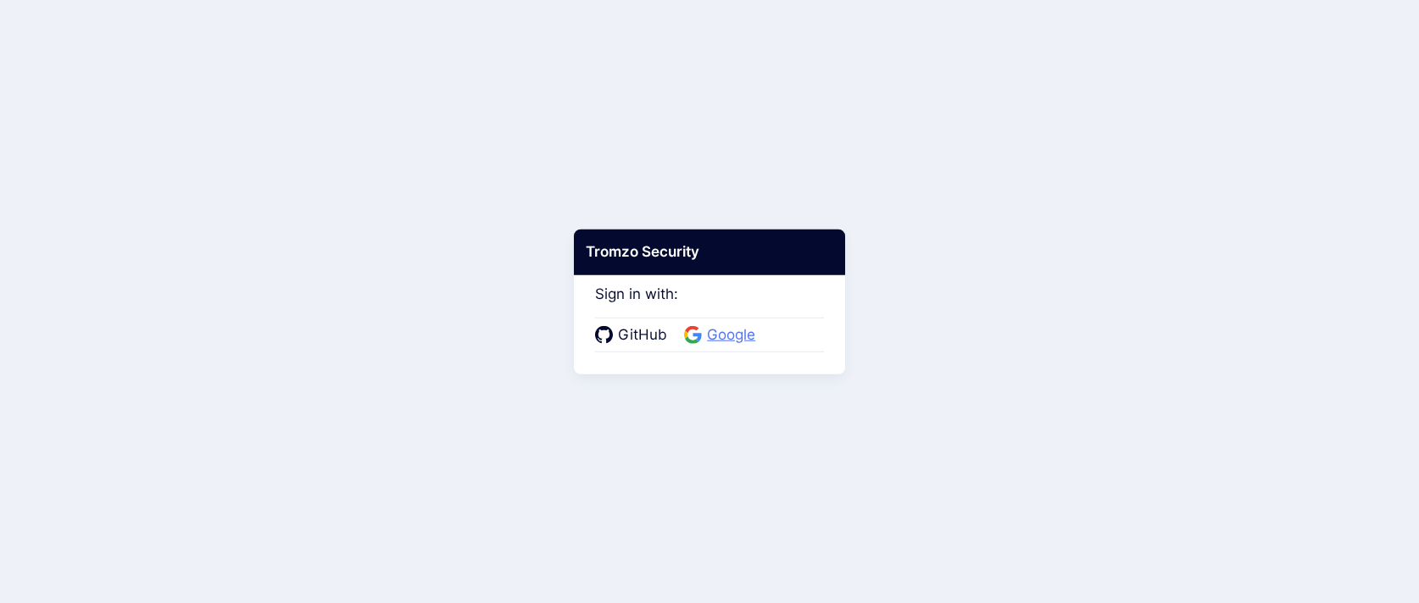
click at [731, 328] on span "Google" at bounding box center [731, 336] width 58 height 22
